Goal: Go to known website

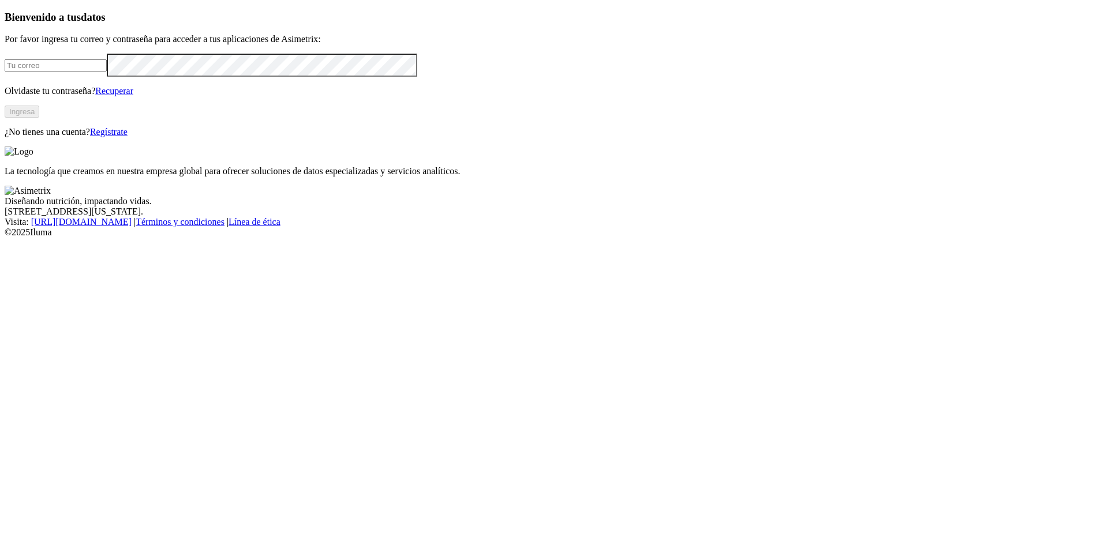
type input "[EMAIL_ADDRESS][DOMAIN_NAME]"
click at [39, 118] on button "Ingresa" at bounding box center [22, 112] width 35 height 12
